Goal: Transaction & Acquisition: Purchase product/service

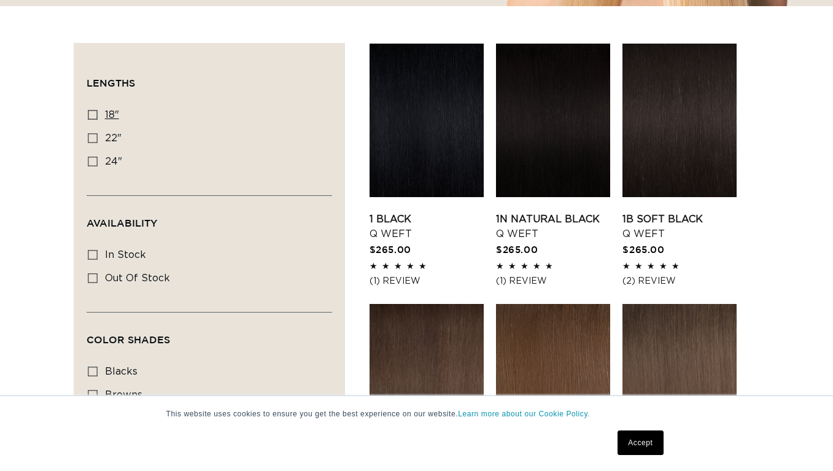
scroll to position [0, 1491]
click at [91, 111] on icon at bounding box center [93, 115] width 10 height 10
click at [91, 111] on input "18" 18" (5 products)" at bounding box center [93, 115] width 10 height 10
checkbox input "true"
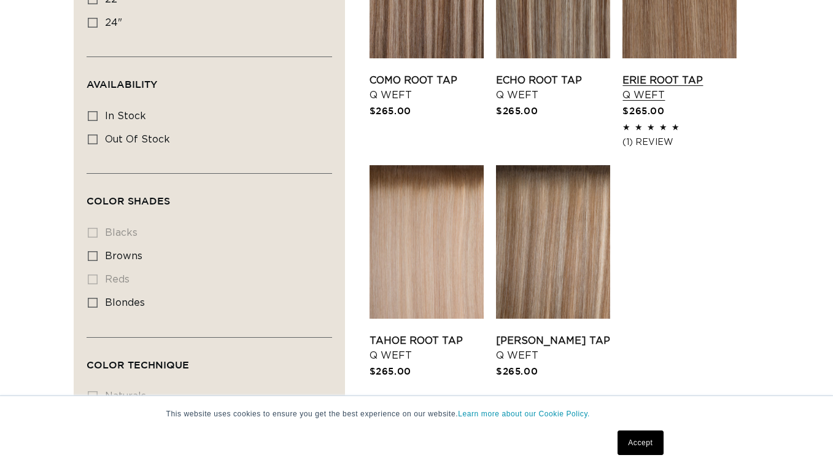
scroll to position [0, 1491]
click at [88, 245] on li "blacks blacks (0 products)" at bounding box center [206, 233] width 236 height 23
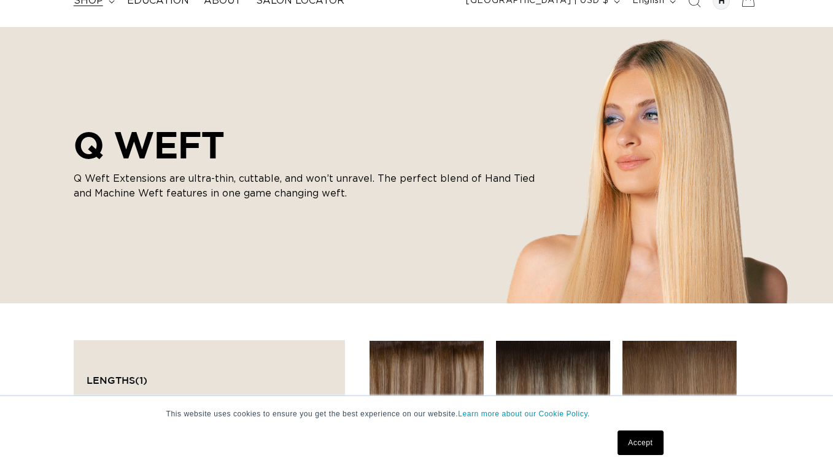
click at [88, 0] on span "shop" at bounding box center [88, 0] width 29 height 13
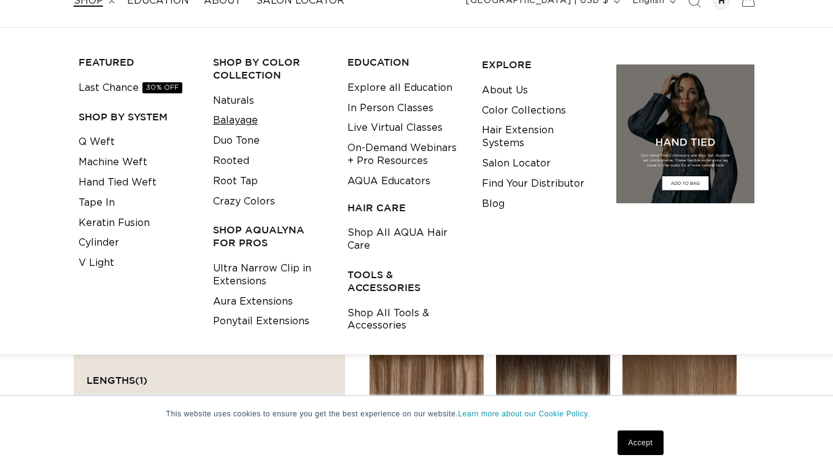
scroll to position [0, 0]
click at [233, 155] on link "Rooted" at bounding box center [231, 161] width 36 height 20
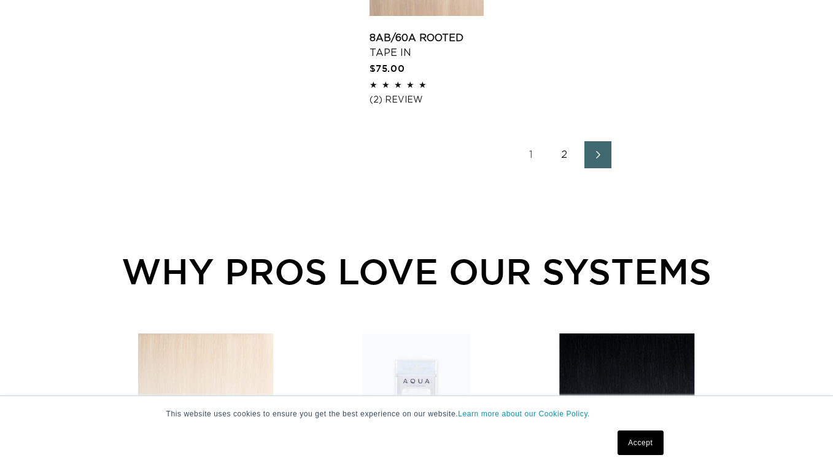
scroll to position [1884, 0]
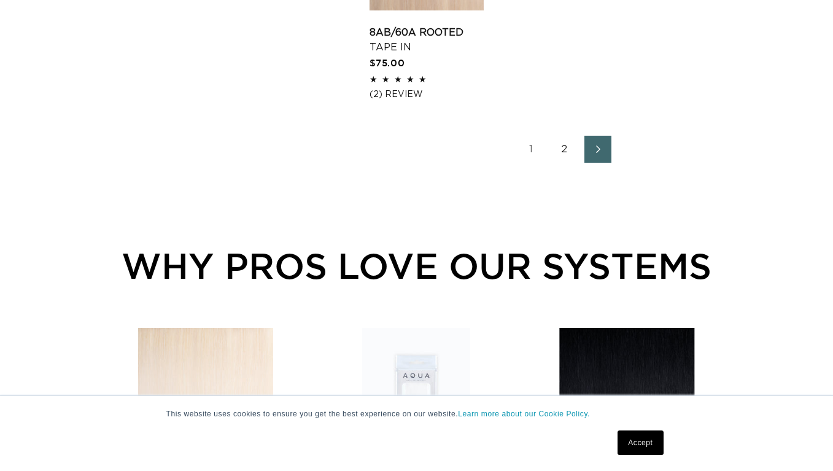
click at [565, 161] on link "2" at bounding box center [564, 149] width 27 height 27
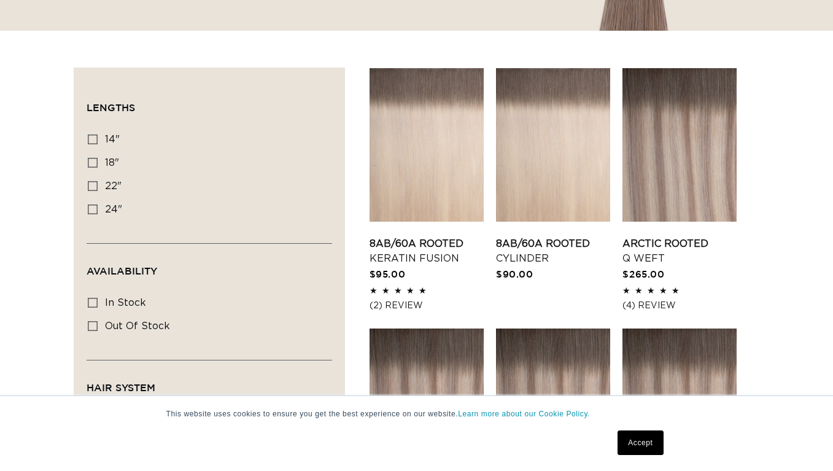
scroll to position [379, 0]
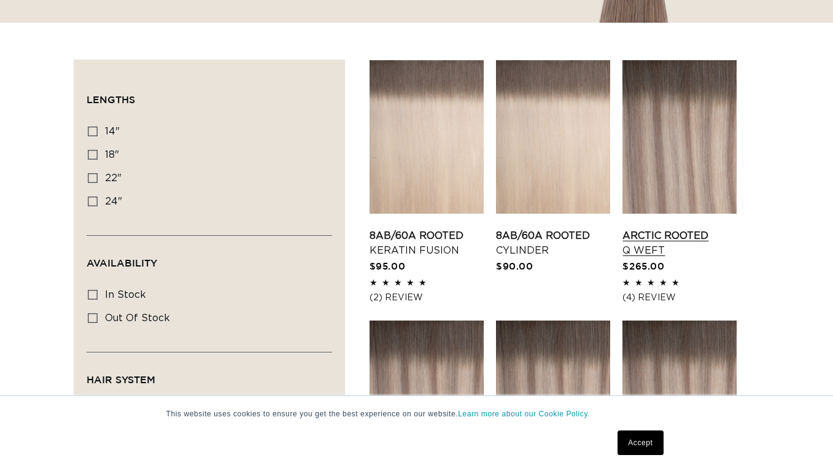
click at [660, 228] on link "Arctic Rooted Q Weft" at bounding box center [679, 242] width 114 height 29
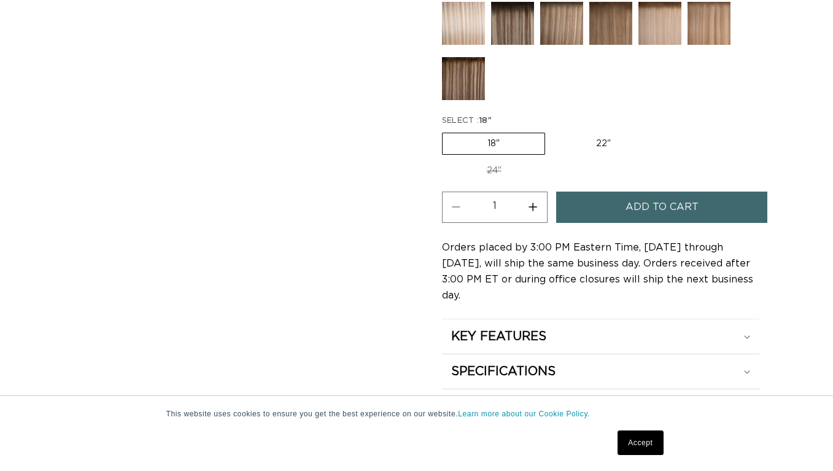
click at [535, 204] on button "Increase quantity for Arctic Rooted - Q Weft" at bounding box center [533, 206] width 28 height 31
type input "2"
click at [600, 204] on button "Add to cart" at bounding box center [661, 206] width 211 height 31
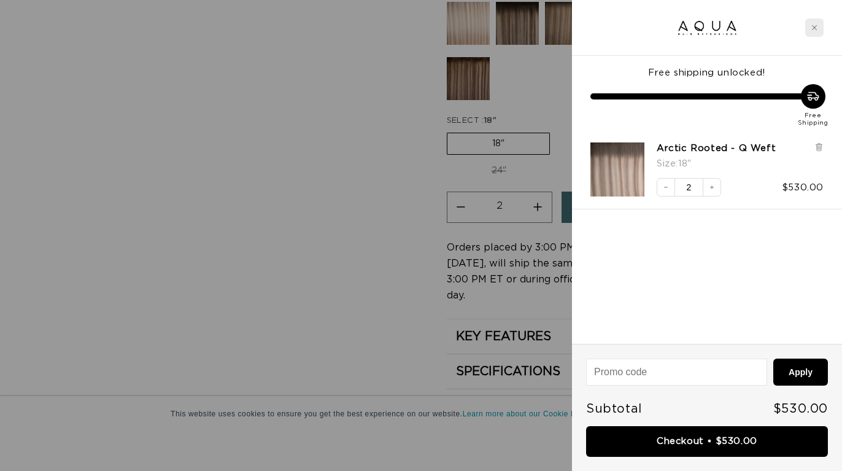
click at [813, 29] on icon "Close cart" at bounding box center [814, 27] width 5 height 5
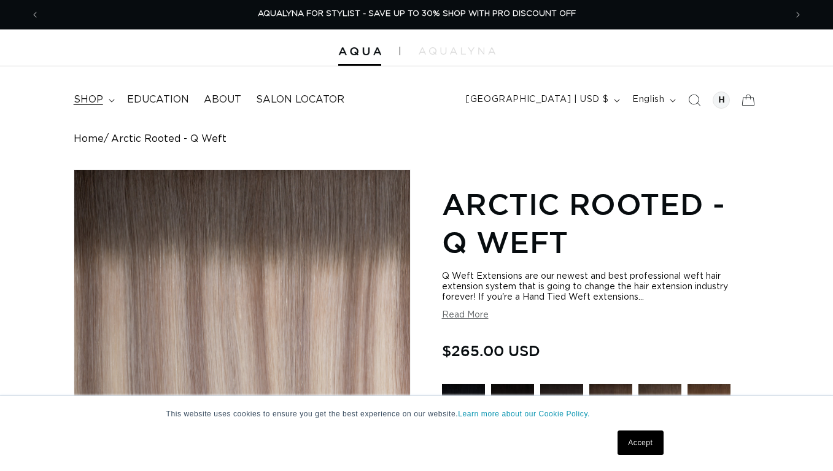
click at [85, 99] on span "shop" at bounding box center [88, 99] width 29 height 13
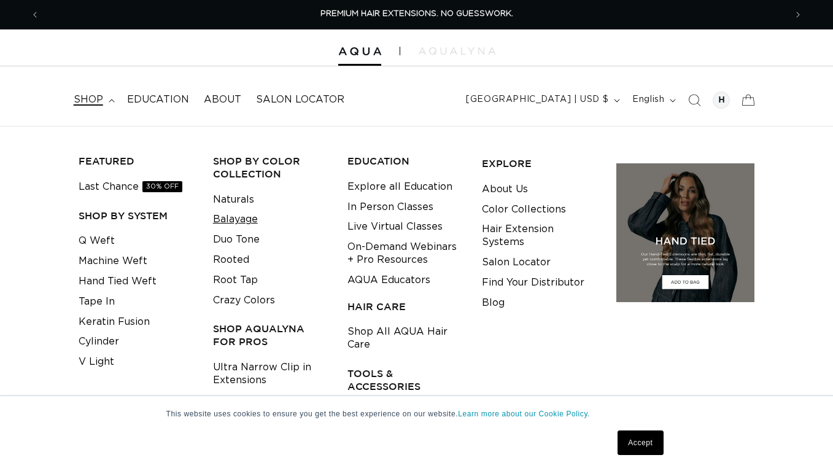
click at [252, 217] on link "Balayage" at bounding box center [235, 219] width 45 height 20
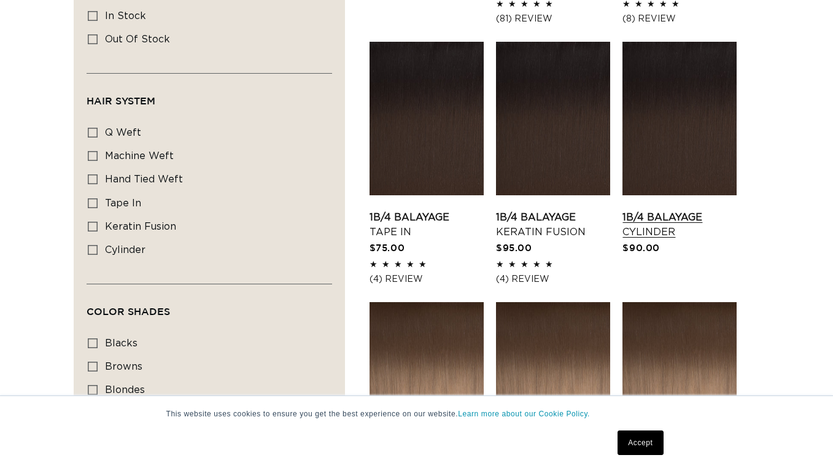
scroll to position [0, 746]
click at [425, 210] on link "1B/4 Balayage Tape In" at bounding box center [426, 224] width 114 height 29
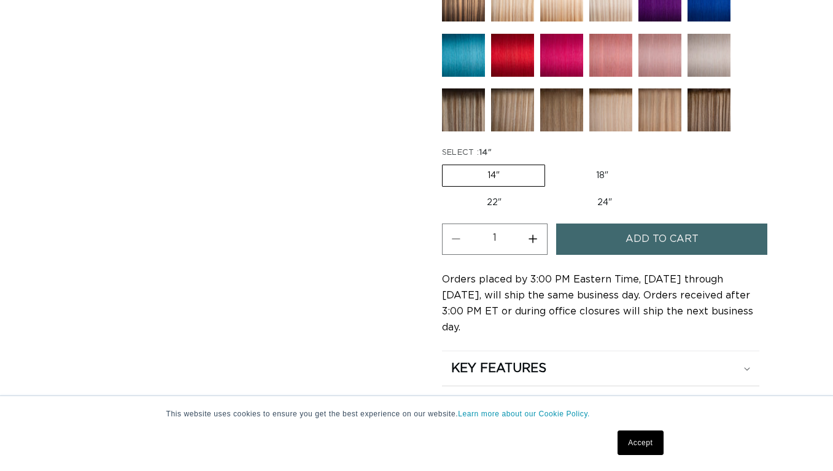
scroll to position [584, 0]
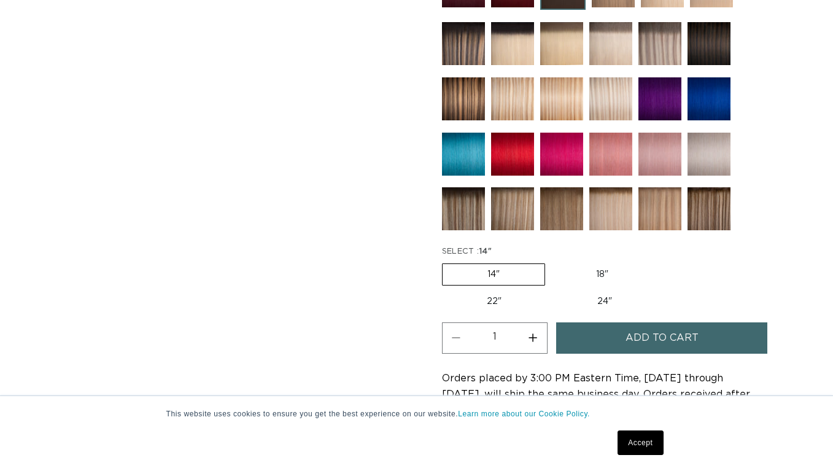
click at [603, 274] on label "18" Variant sold out or unavailable" at bounding box center [602, 274] width 102 height 21
click at [552, 261] on input "18" Variant sold out or unavailable" at bounding box center [551, 261] width 1 height 1
radio input "true"
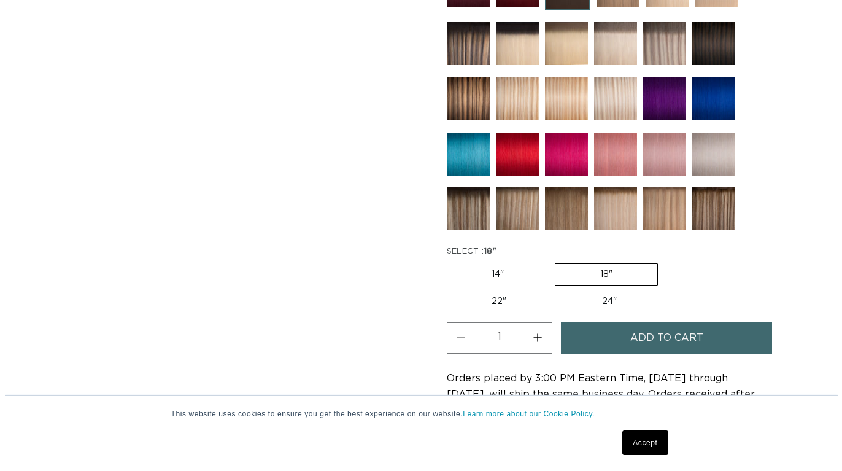
scroll to position [0, 1491]
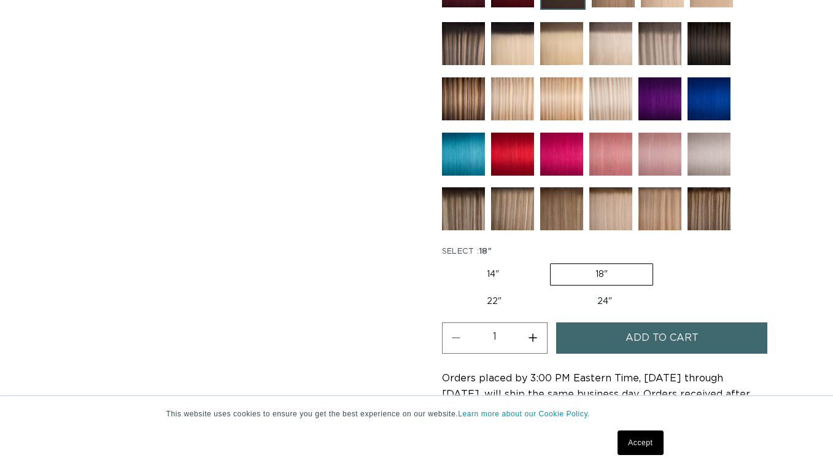
click at [624, 338] on button "Add to cart" at bounding box center [661, 337] width 211 height 31
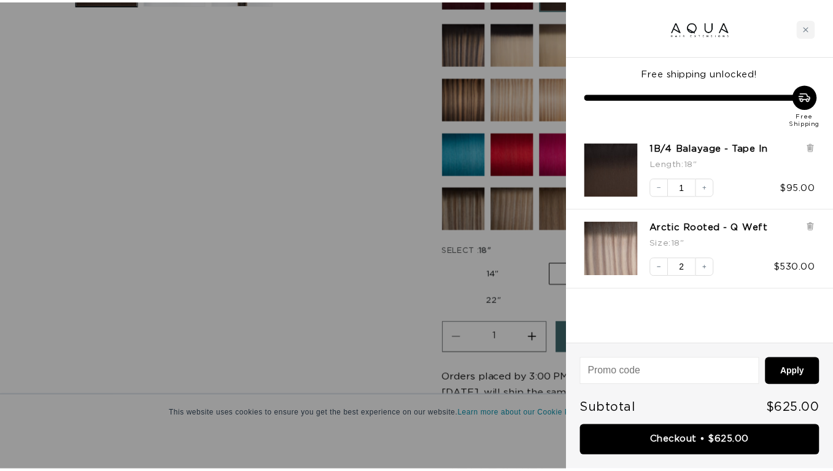
scroll to position [0, 1510]
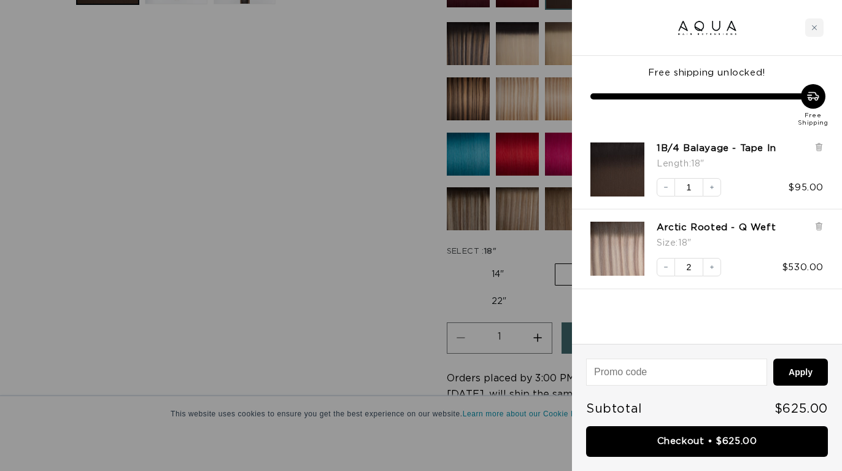
click at [468, 47] on div at bounding box center [421, 235] width 842 height 471
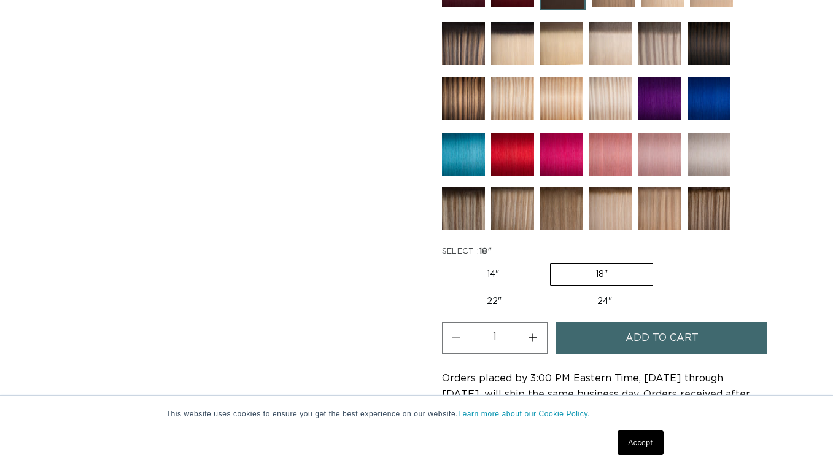
scroll to position [0, 746]
click at [457, 55] on img at bounding box center [463, 43] width 43 height 43
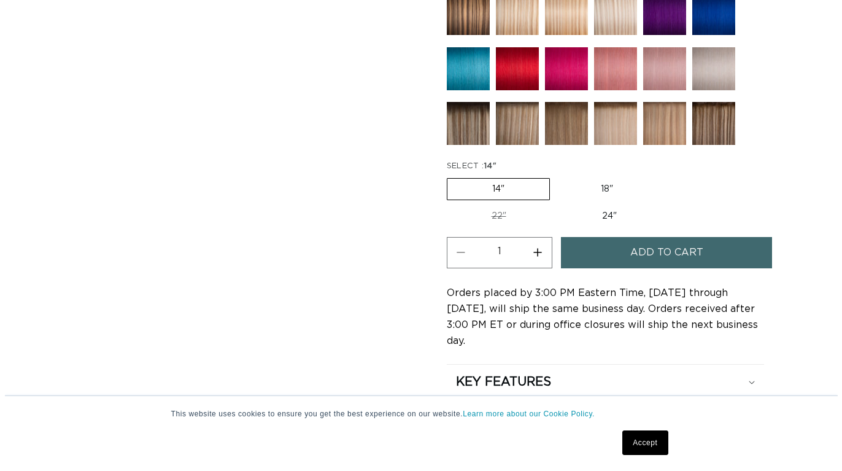
scroll to position [0, 1491]
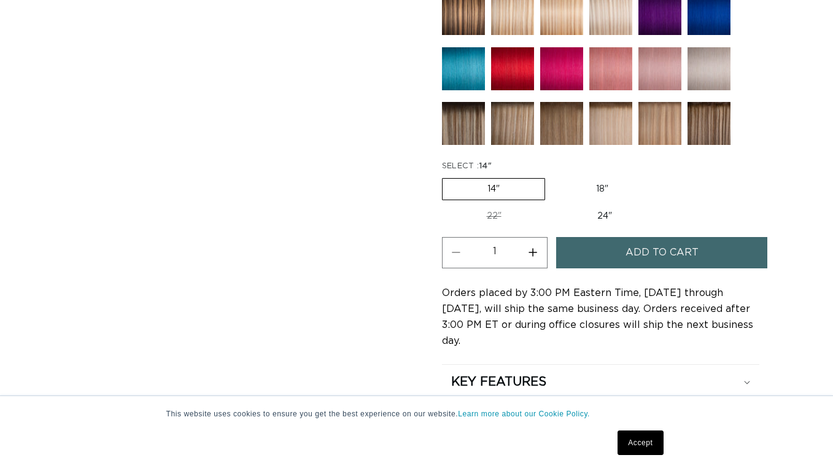
click at [604, 191] on label "18" Variant sold out or unavailable" at bounding box center [602, 189] width 102 height 21
click at [552, 176] on input "18" Variant sold out or unavailable" at bounding box center [551, 176] width 1 height 1
radio input "true"
click at [588, 250] on button "Add to cart" at bounding box center [661, 252] width 211 height 31
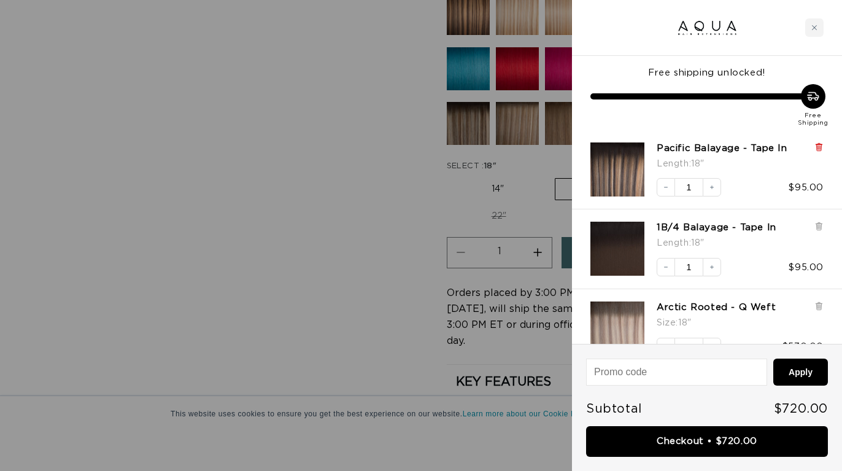
click at [820, 145] on icon at bounding box center [818, 147] width 5 height 6
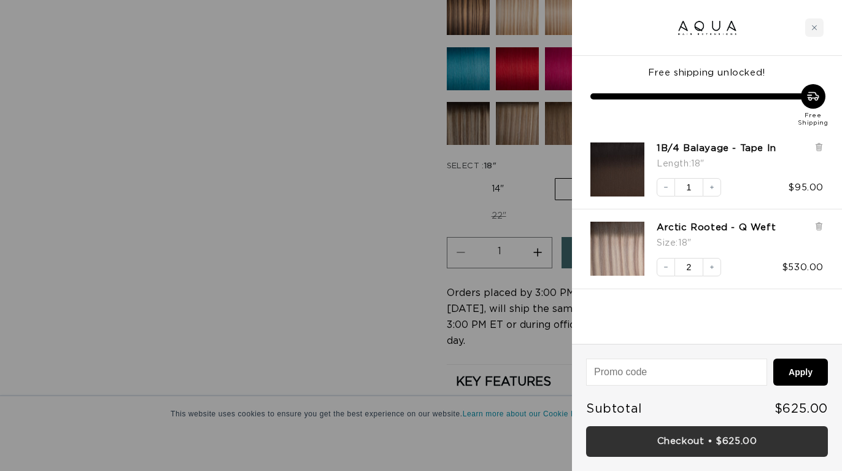
scroll to position [0, 1510]
click at [692, 441] on link "Checkout • $625.00" at bounding box center [707, 441] width 242 height 31
